Goal: Task Accomplishment & Management: Manage account settings

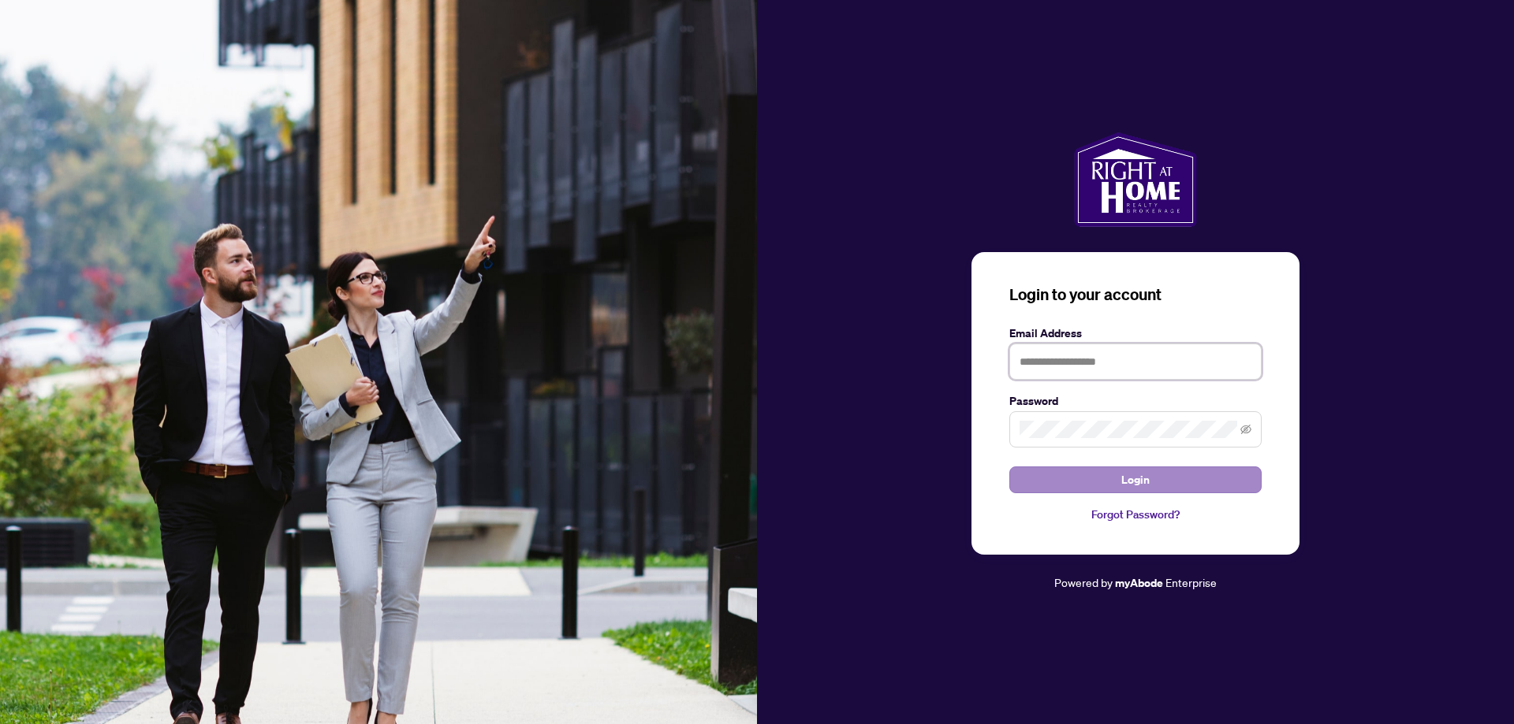
type input "**********"
click at [1145, 475] on span "Login" at bounding box center [1135, 479] width 28 height 25
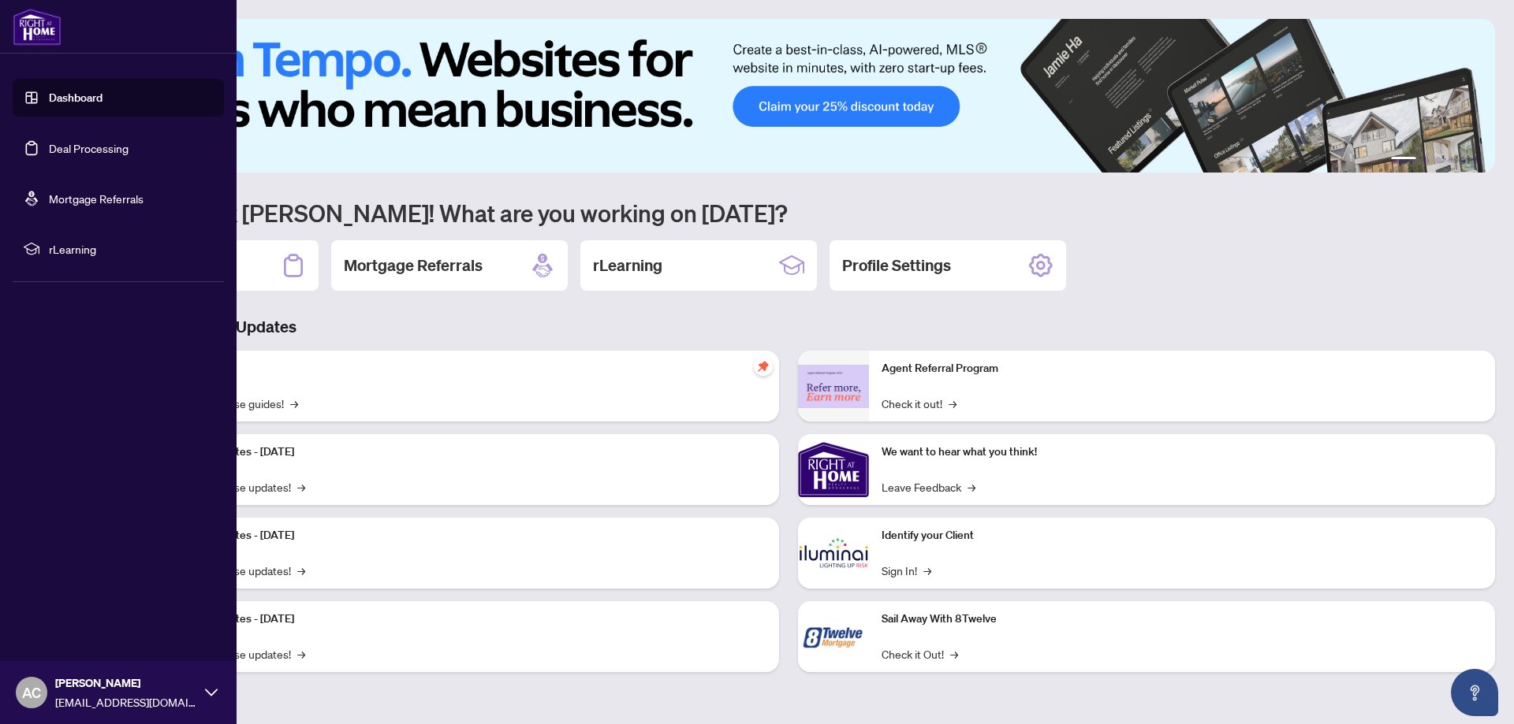
click at [63, 142] on link "Deal Processing" at bounding box center [89, 148] width 80 height 14
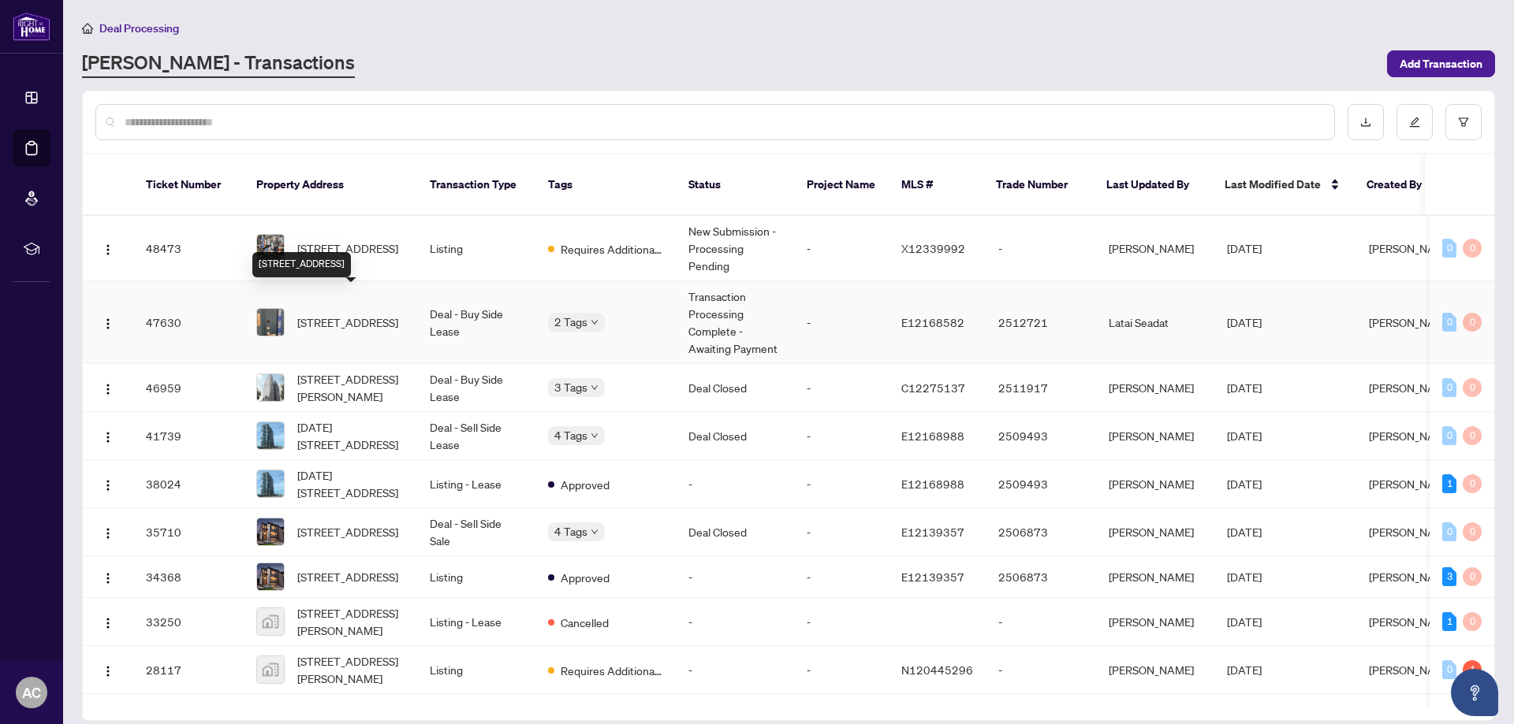
click at [360, 314] on span "[STREET_ADDRESS]" at bounding box center [347, 322] width 101 height 17
